Goal: Find specific page/section: Find specific page/section

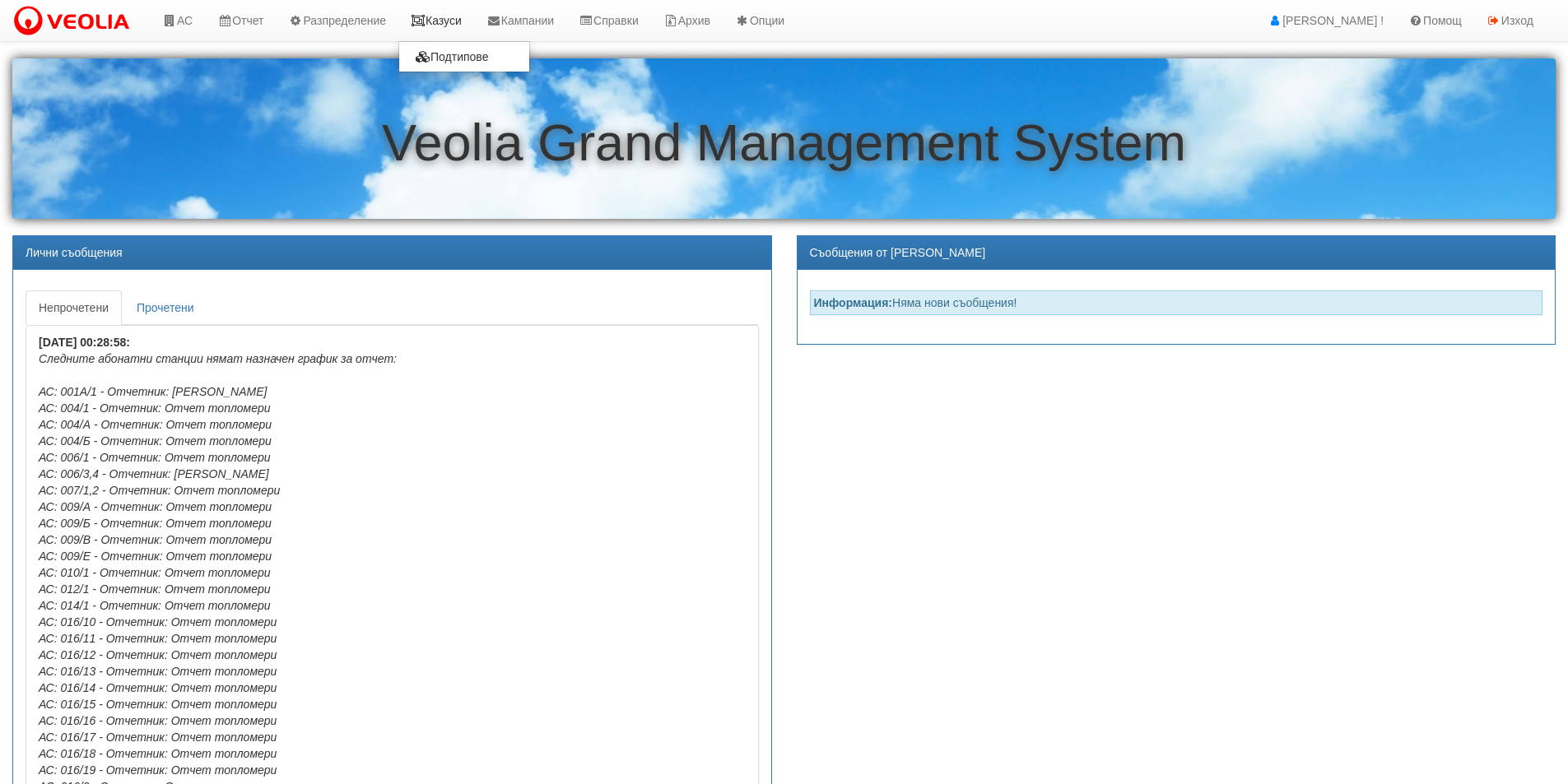
click at [441, 23] on link "Казуси" at bounding box center [436, 20] width 75 height 41
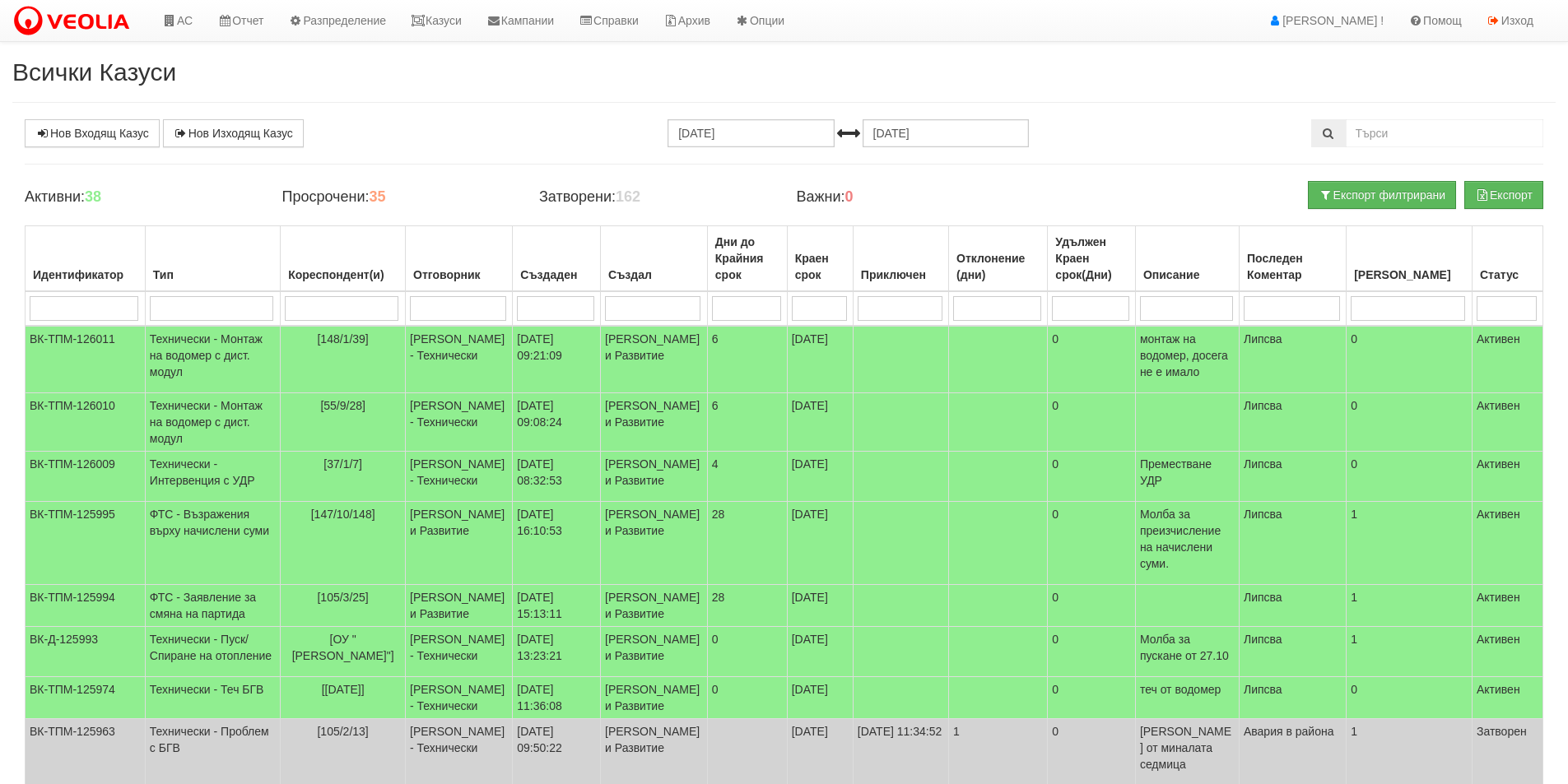
click at [410, 306] on input "search" at bounding box center [458, 308] width 96 height 24
type input "Антоанета"
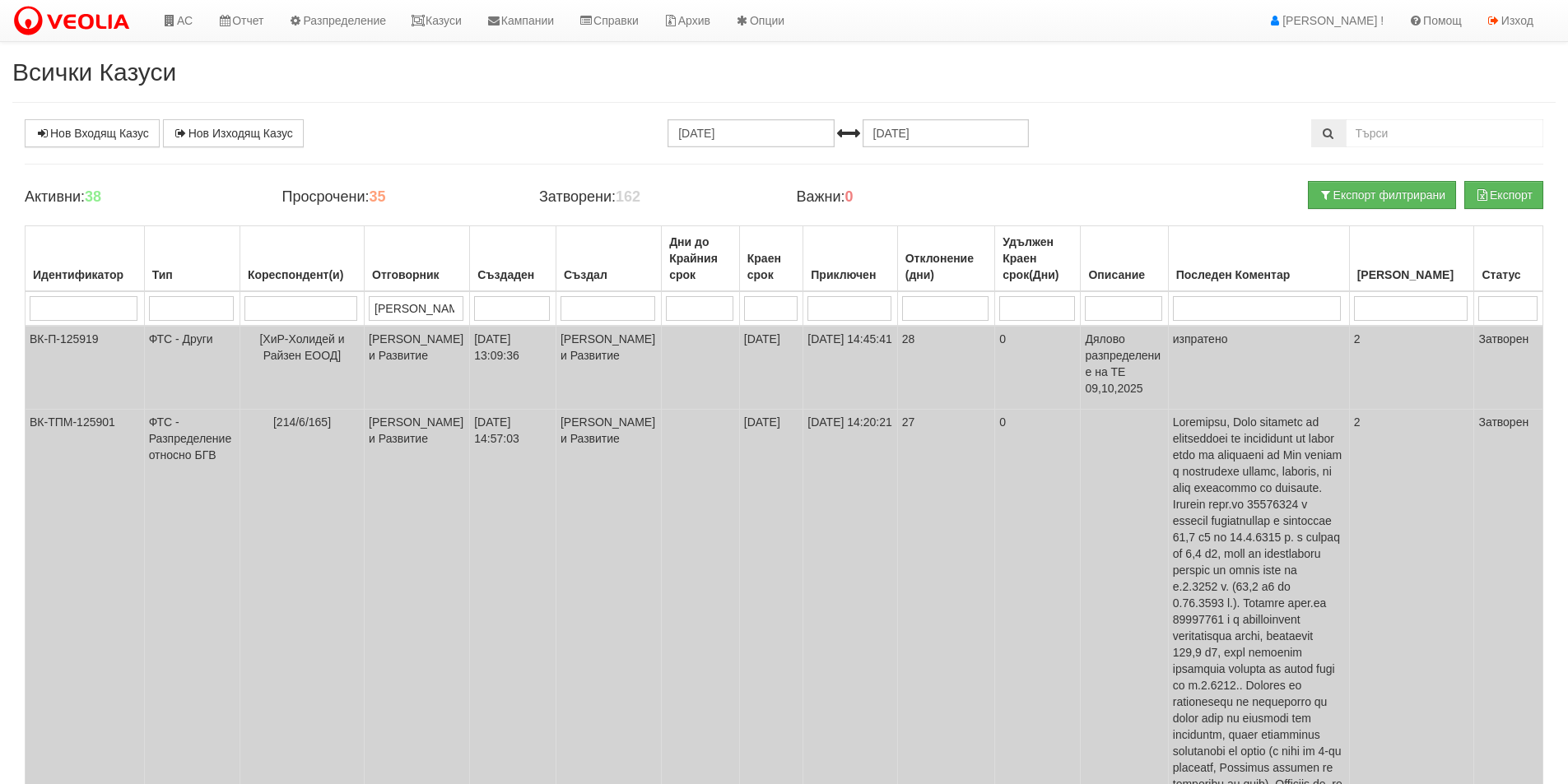
type input "Антоанета"
click at [1488, 303] on input "search" at bounding box center [1508, 308] width 59 height 24
type input "А"
type input "Активен"
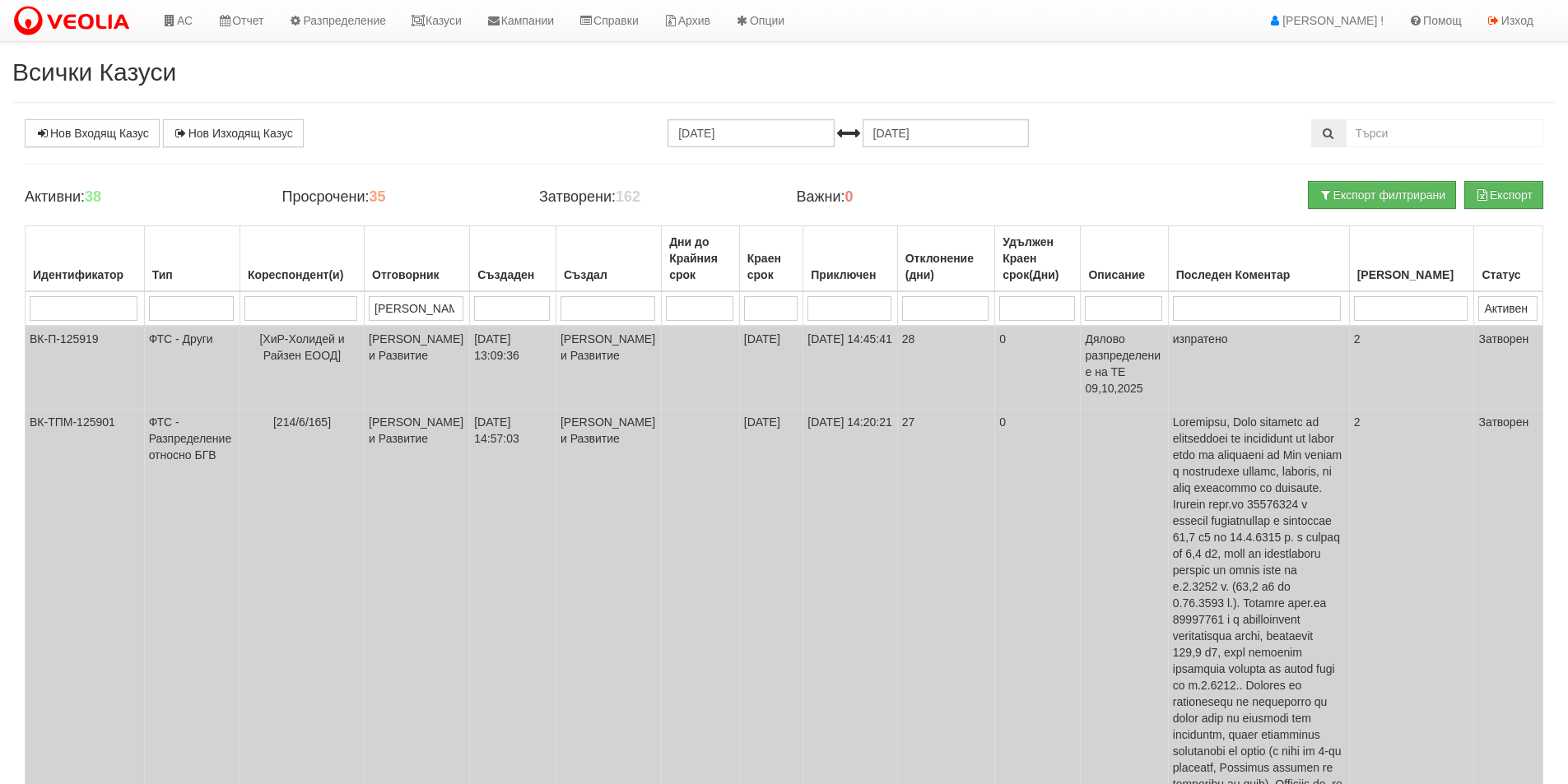
type input "Активен"
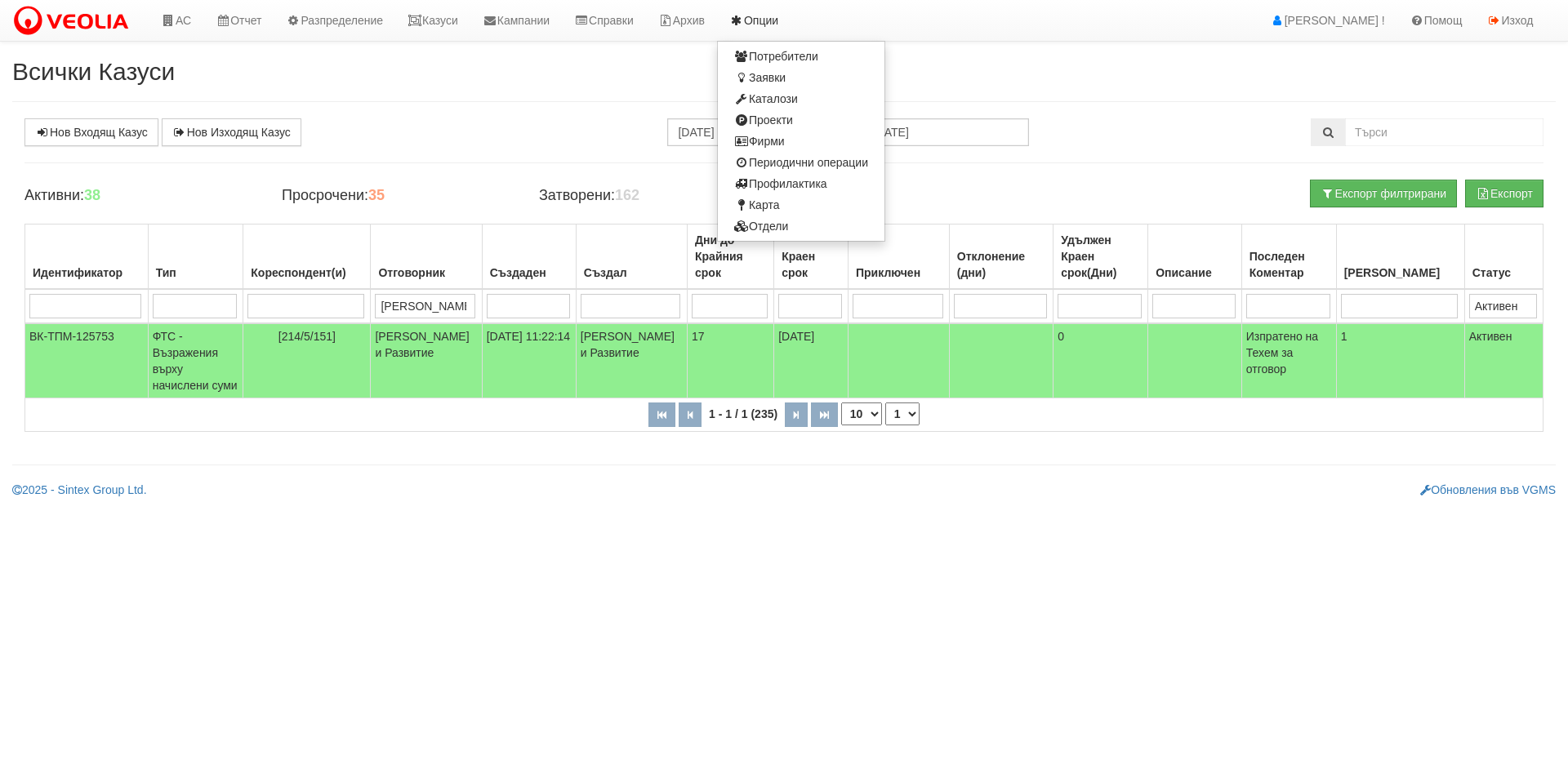
type input "Активен"
